Goal: Obtain resource: Obtain resource

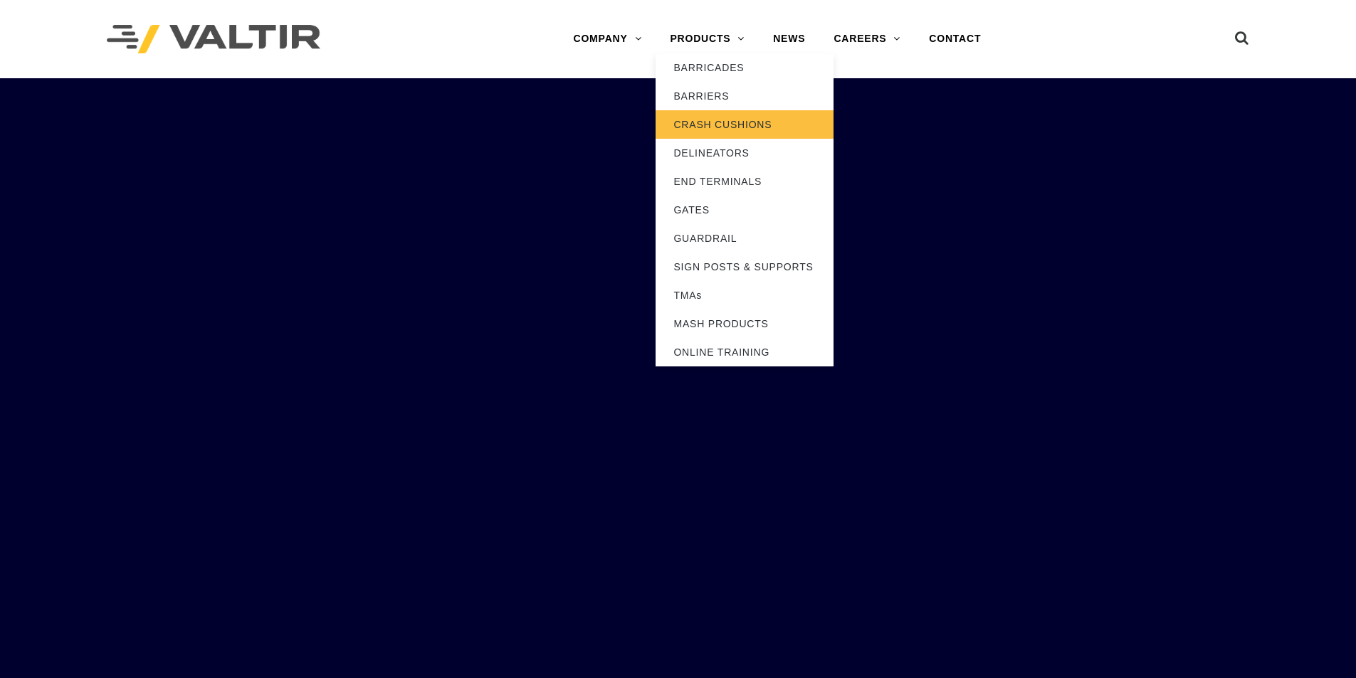
click at [721, 123] on link "CRASH CUSHIONS" at bounding box center [745, 124] width 178 height 28
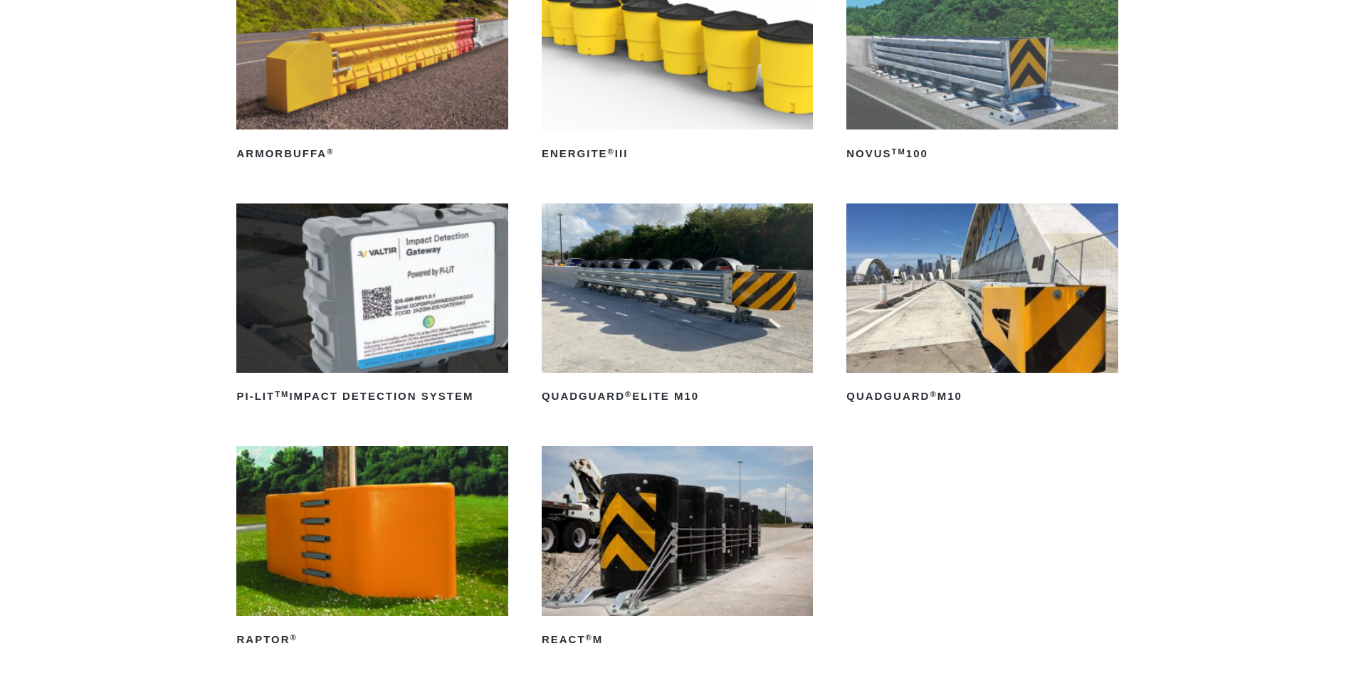
scroll to position [285, 0]
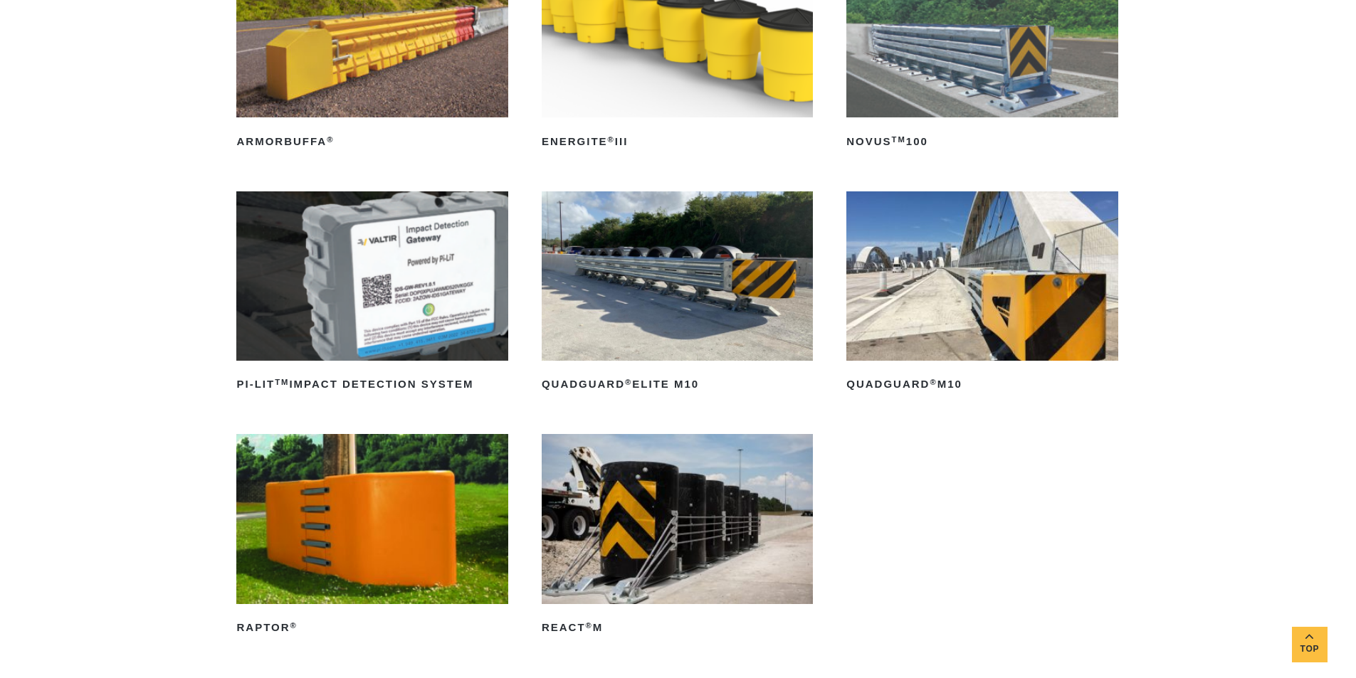
click at [696, 555] on img at bounding box center [677, 518] width 271 height 169
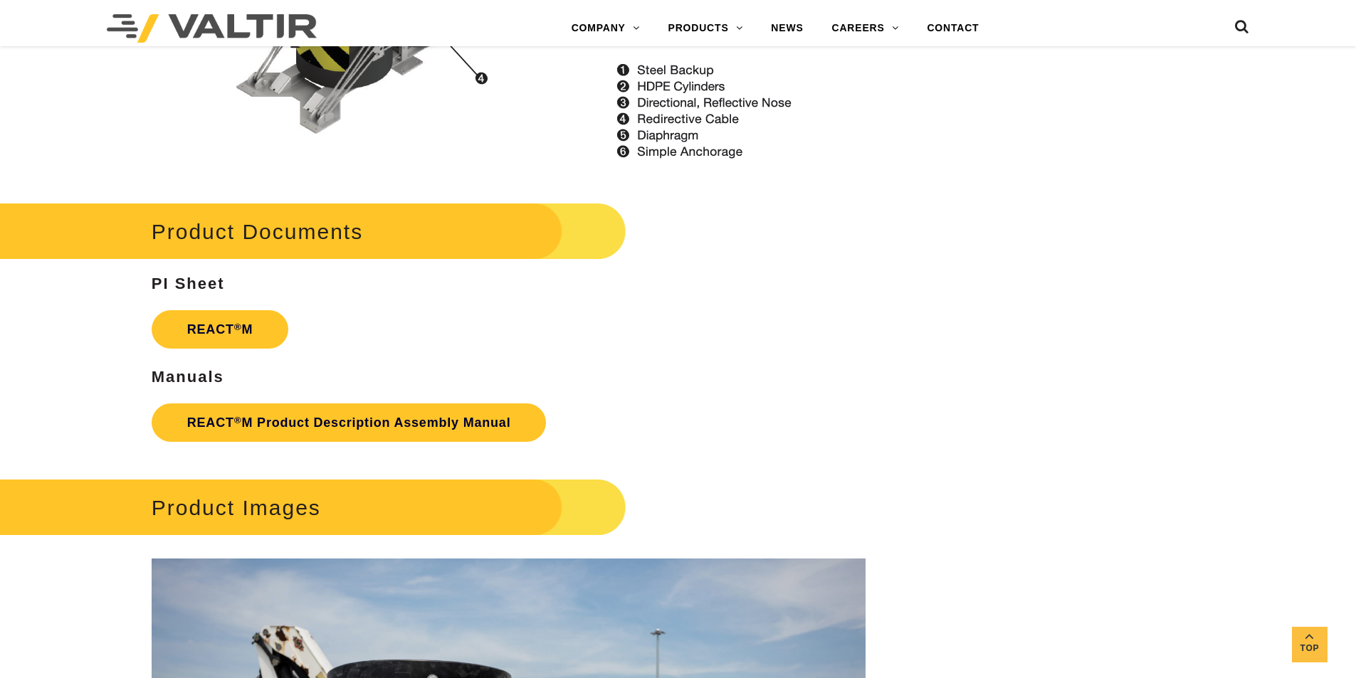
scroll to position [1851, 0]
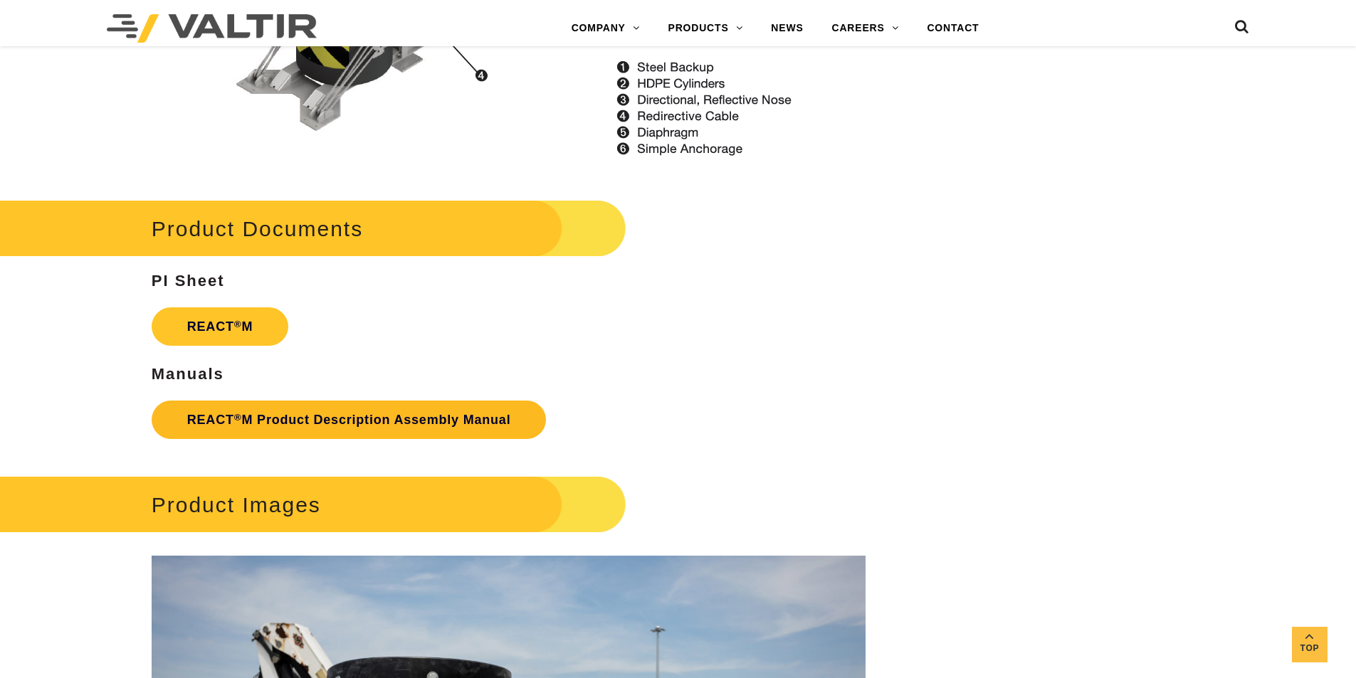
click at [288, 425] on link "REACT ® M Product Description Assembly Manual" at bounding box center [349, 420] width 395 height 38
